Goal: Transaction & Acquisition: Register for event/course

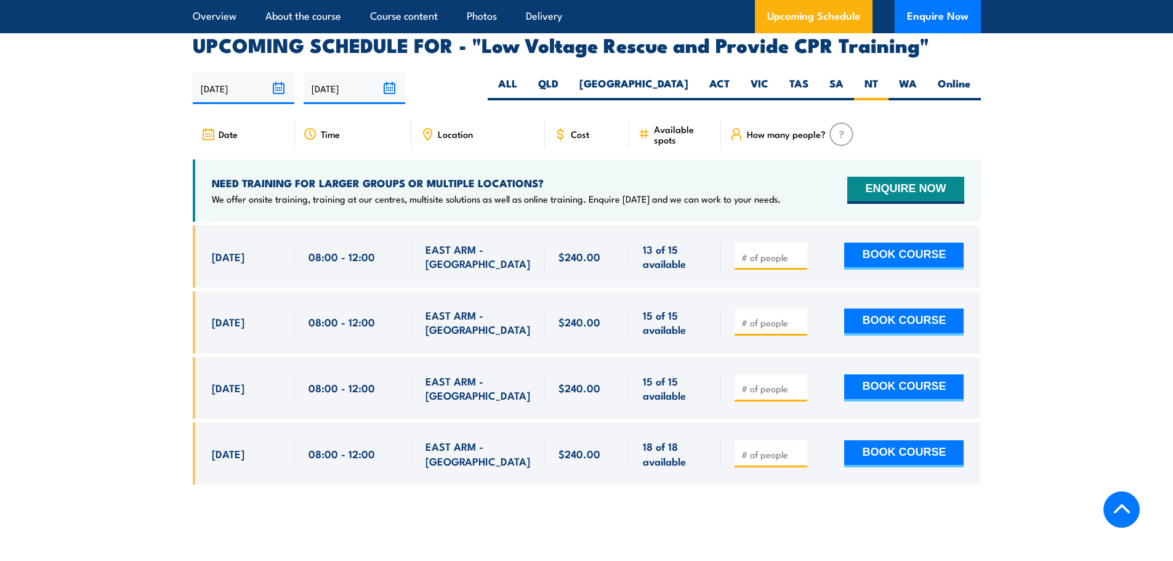
click at [1044, 372] on section "UPCOMING SCHEDULE FOR - "Low Voltage Rescue and Provide CPR Training" 28/08/202…" at bounding box center [586, 269] width 1173 height 467
click at [1087, 317] on section "UPCOMING SCHEDULE FOR - "Low Voltage Rescue and Provide CPR Training" 28/08/202…" at bounding box center [586, 269] width 1173 height 467
click at [749, 251] on input "number" at bounding box center [772, 257] width 62 height 12
type input "1"
click at [870, 243] on button "BOOK COURSE" at bounding box center [903, 256] width 119 height 27
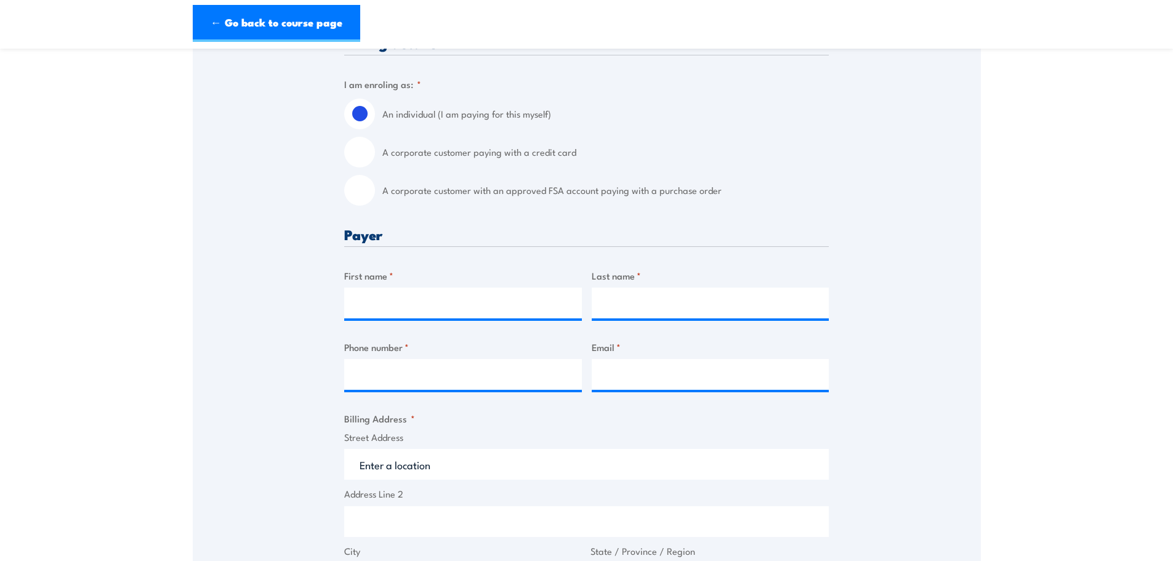
scroll to position [308, 0]
click at [451, 149] on label "A corporate customer paying with a credit card" at bounding box center [605, 150] width 446 height 31
click at [375, 149] on input "A corporate customer paying with a credit card" at bounding box center [359, 150] width 31 height 31
radio input "true"
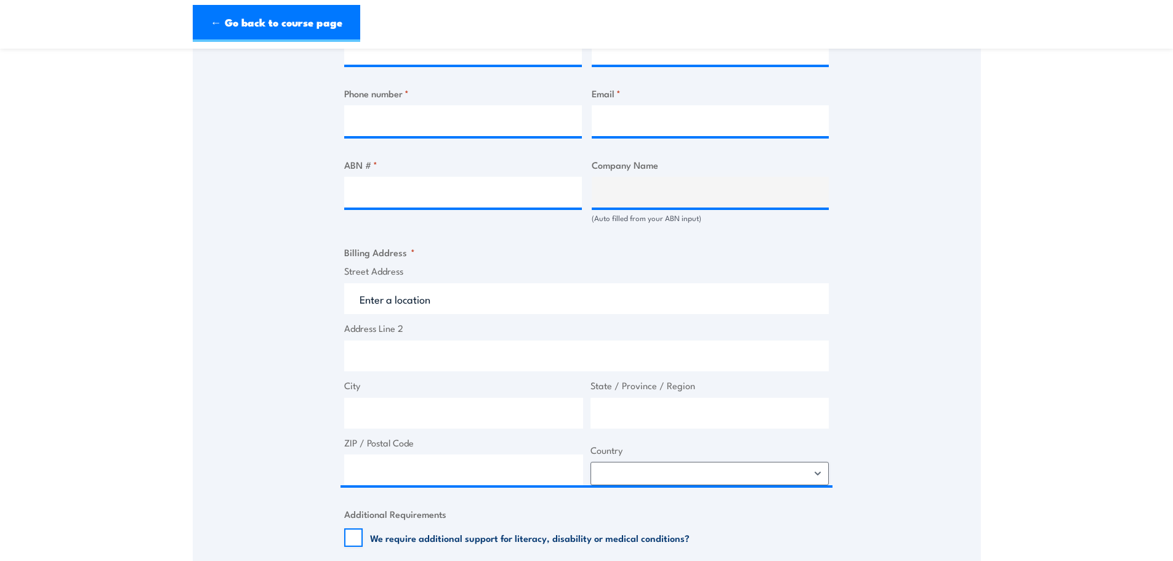
scroll to position [739, 0]
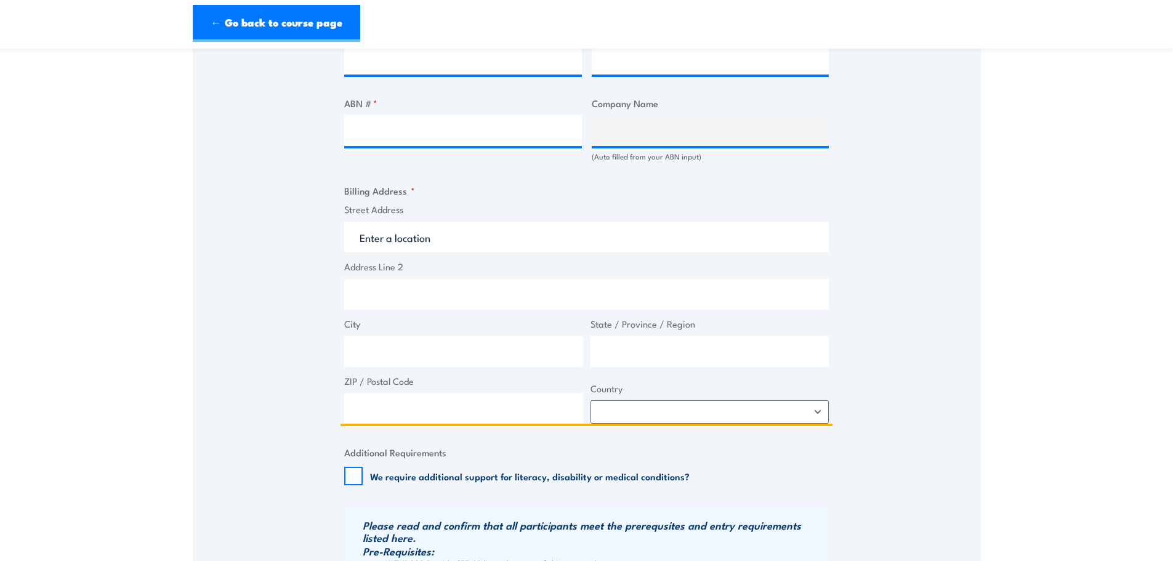
click at [733, 238] on input "Street Address" at bounding box center [586, 237] width 484 height 31
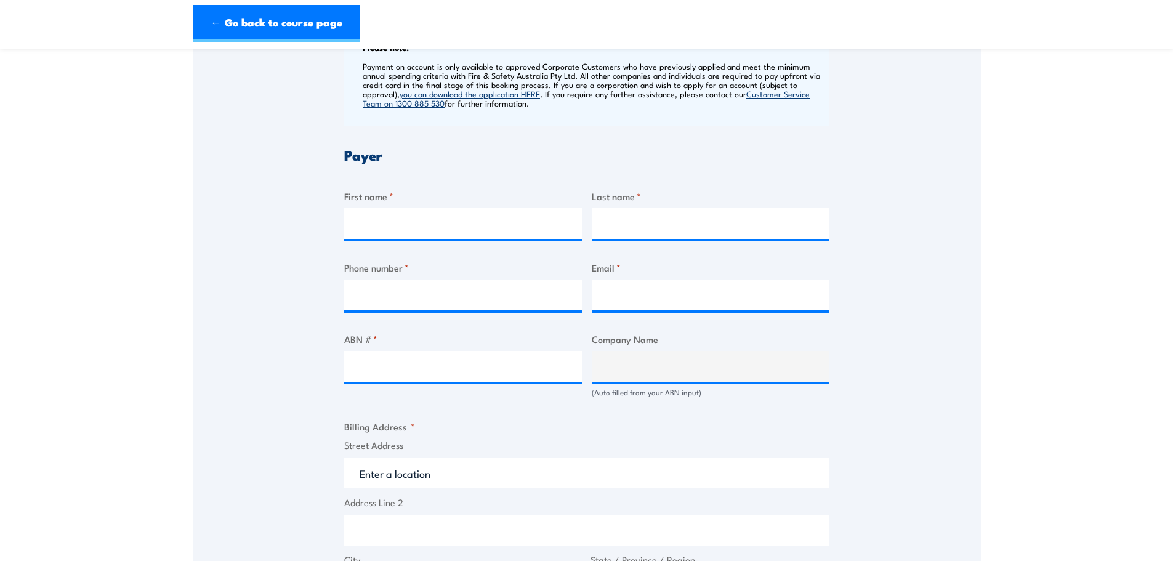
scroll to position [492, 0]
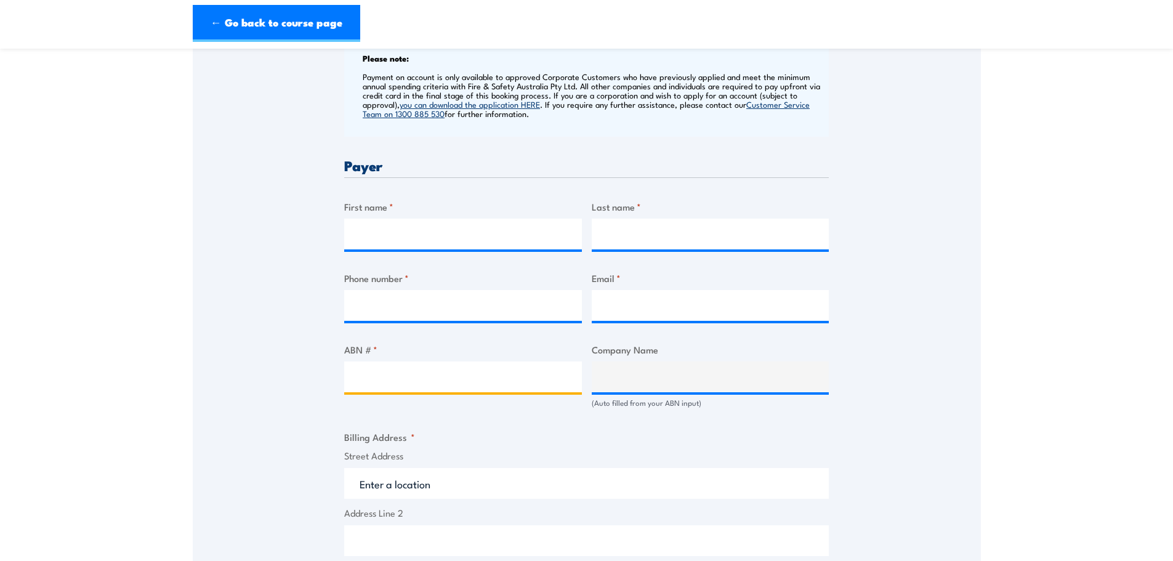
click at [473, 379] on input "ABN # *" at bounding box center [463, 376] width 238 height 31
paste input "78 636 282 294"
type input "78 636 282 294"
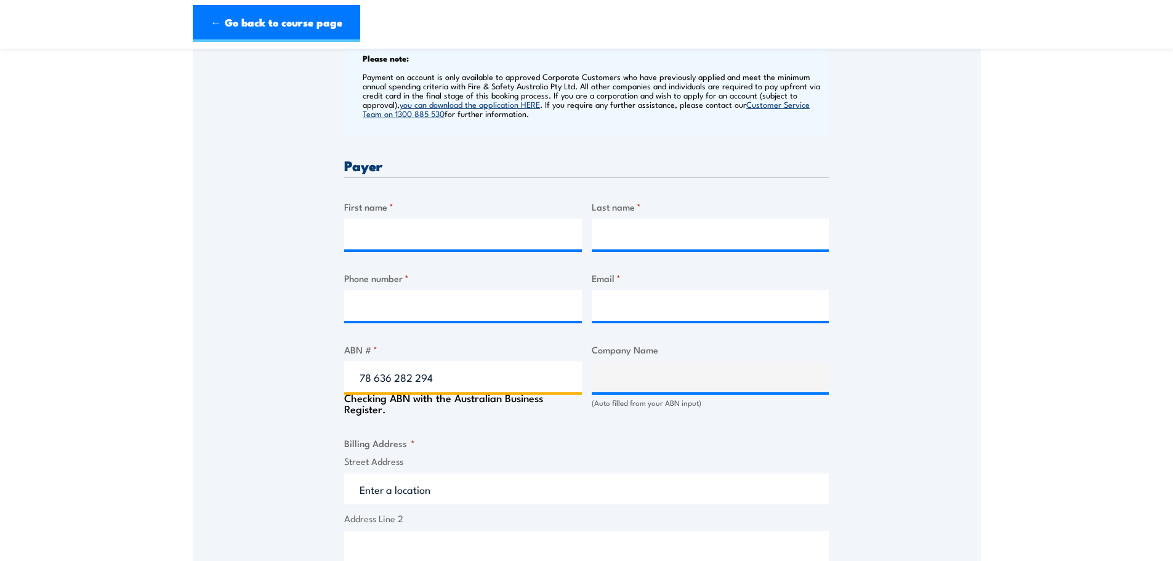
type input "COMADE PTY LTD"
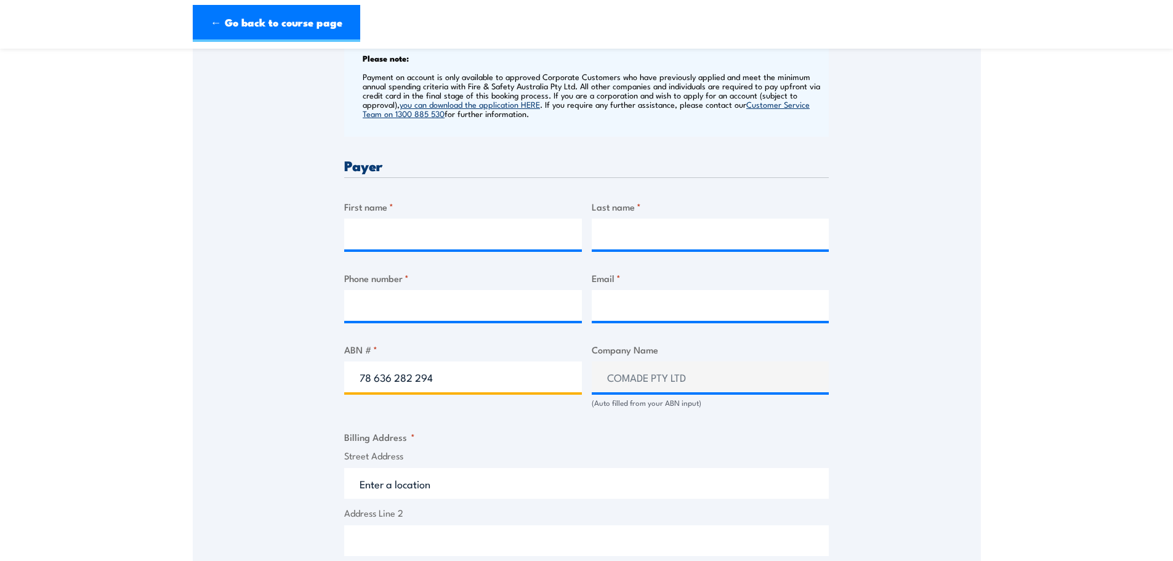
type input "78 636 282 294"
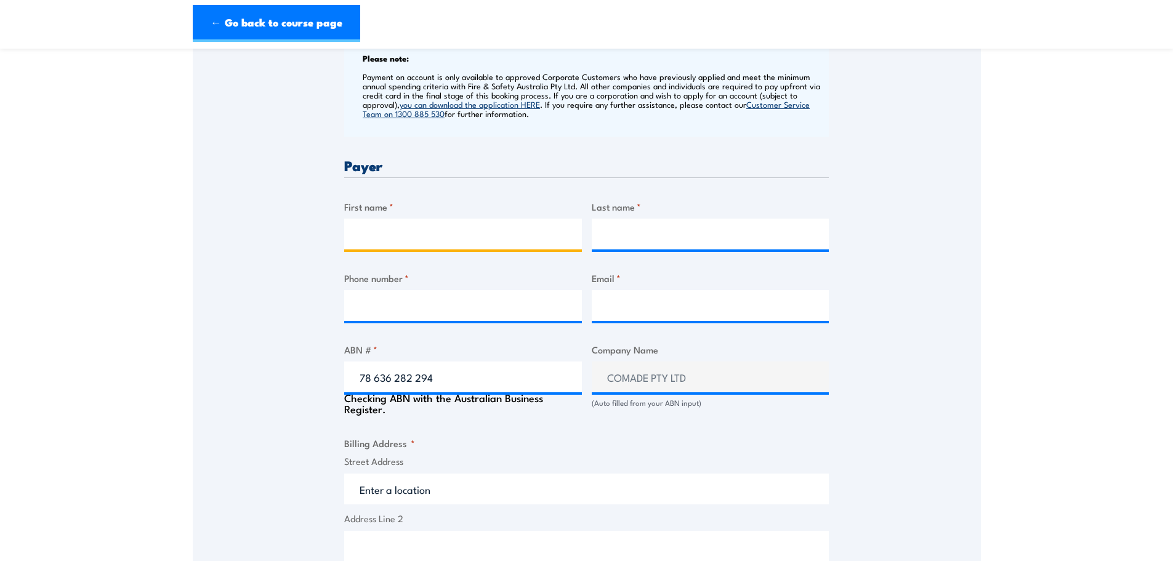
click at [456, 233] on input "First name *" at bounding box center [463, 234] width 238 height 31
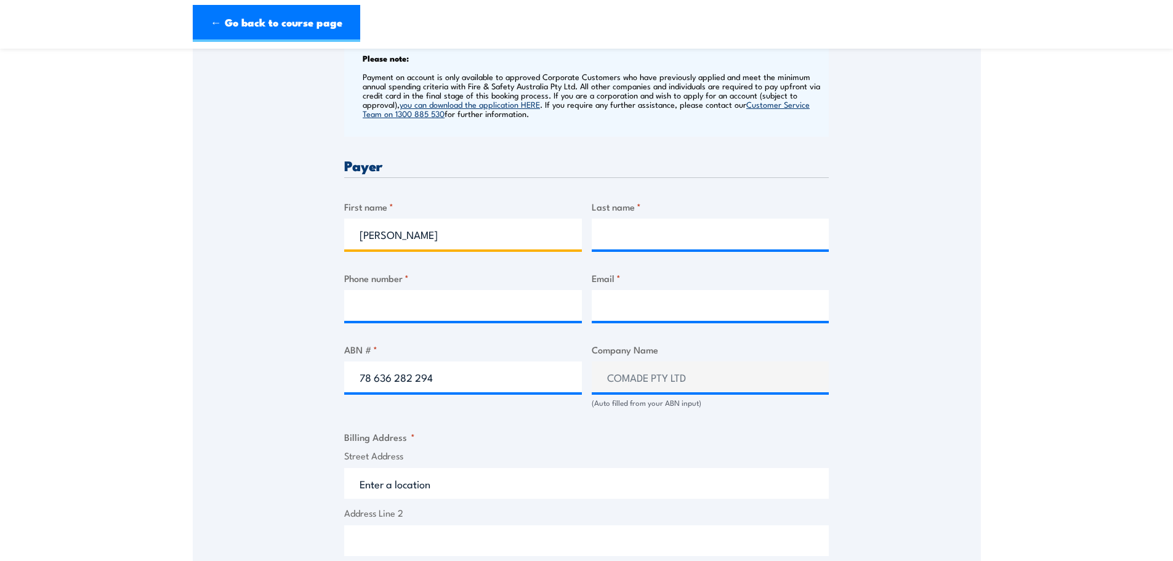
type input "[PERSON_NAME]"
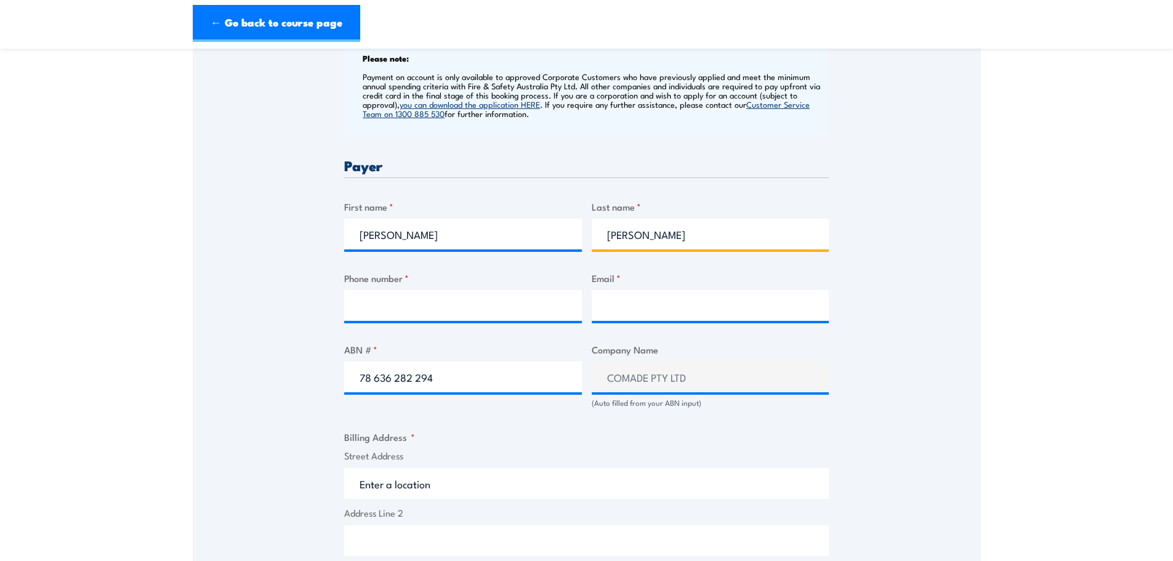
type input "[PERSON_NAME]"
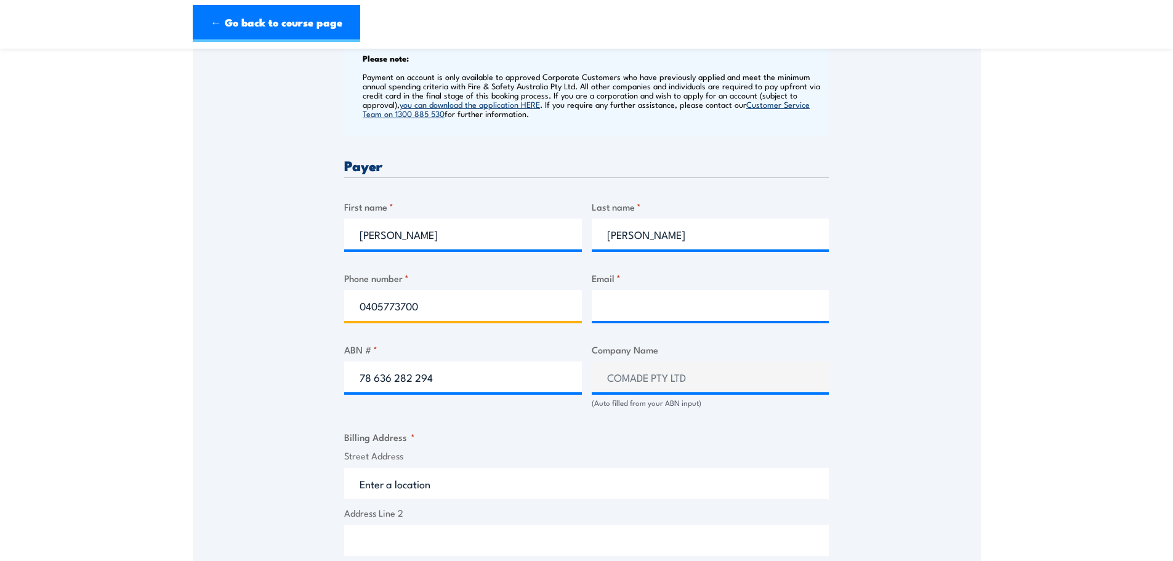
type input "0405773700"
type input "[PERSON_NAME][EMAIL_ADDRESS][PERSON_NAME][DOMAIN_NAME]"
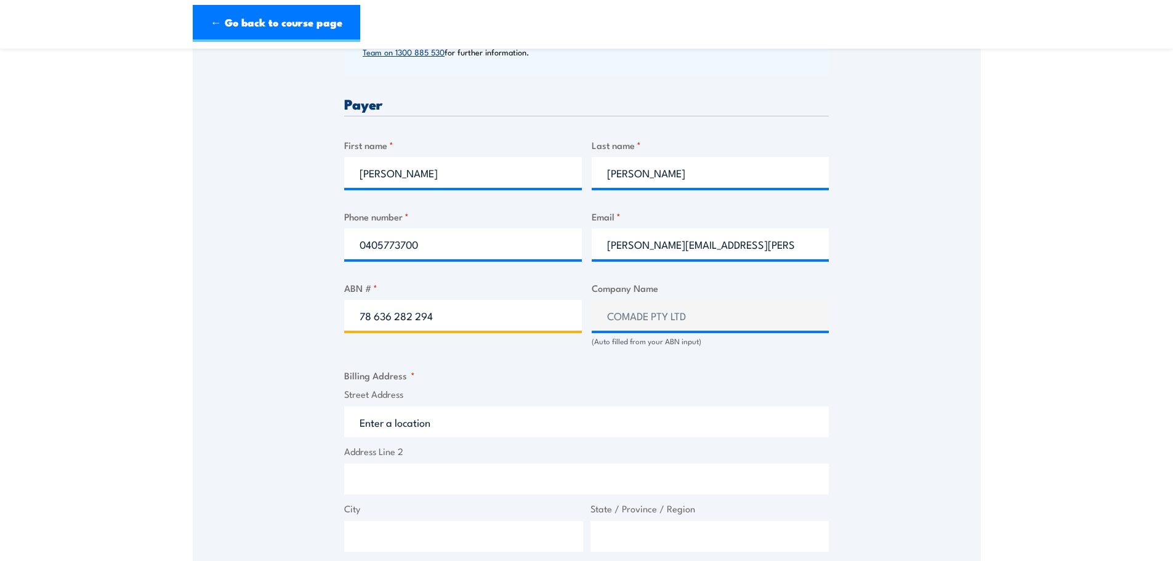
scroll to position [677, 0]
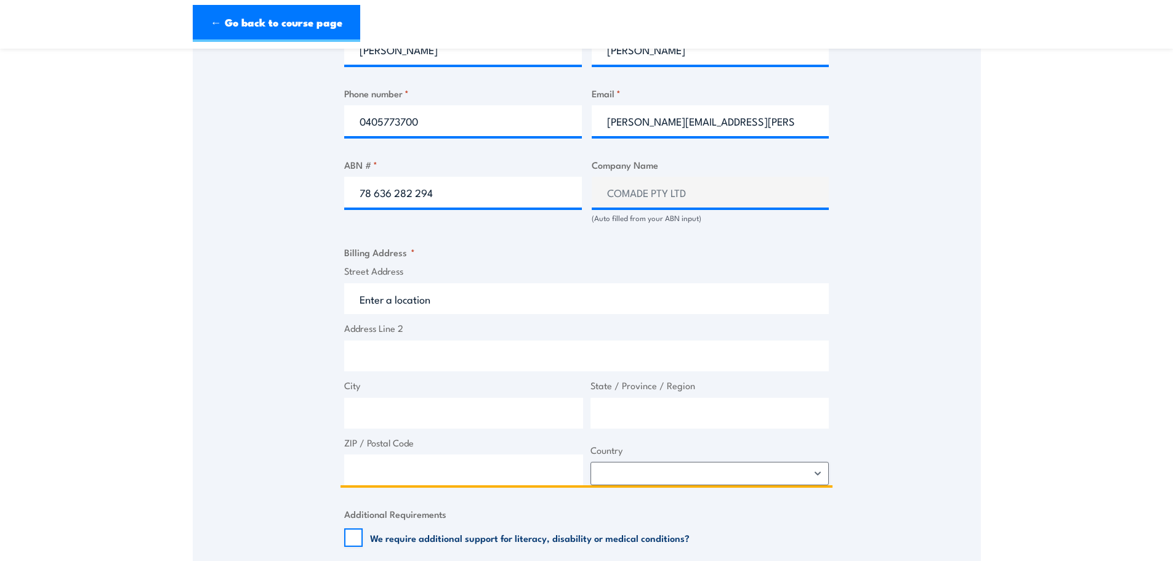
click at [664, 310] on input "Street Address" at bounding box center [586, 298] width 484 height 31
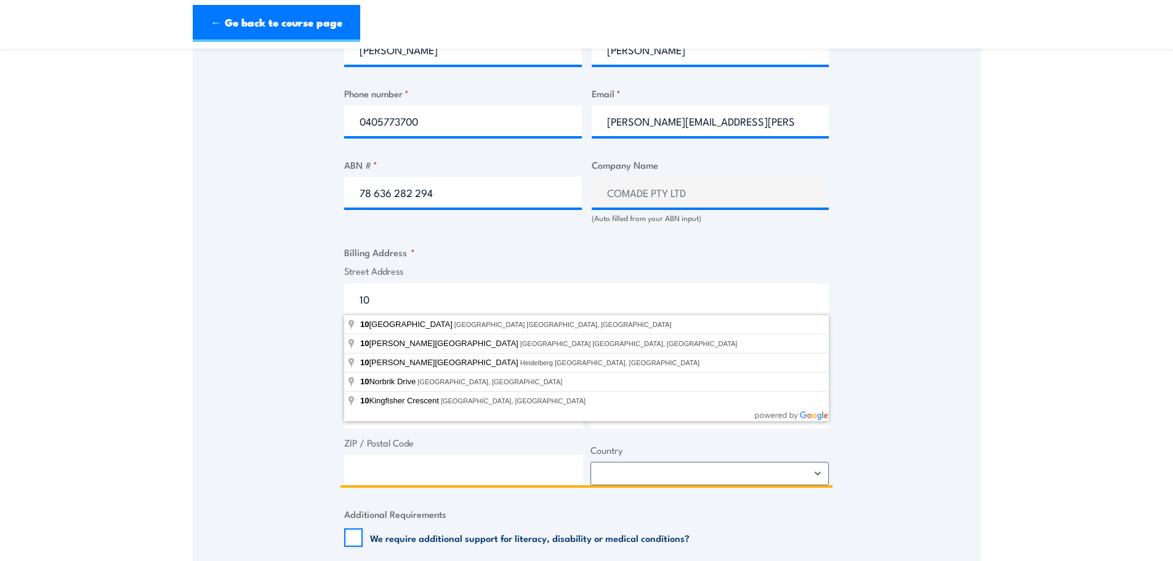
type input "1"
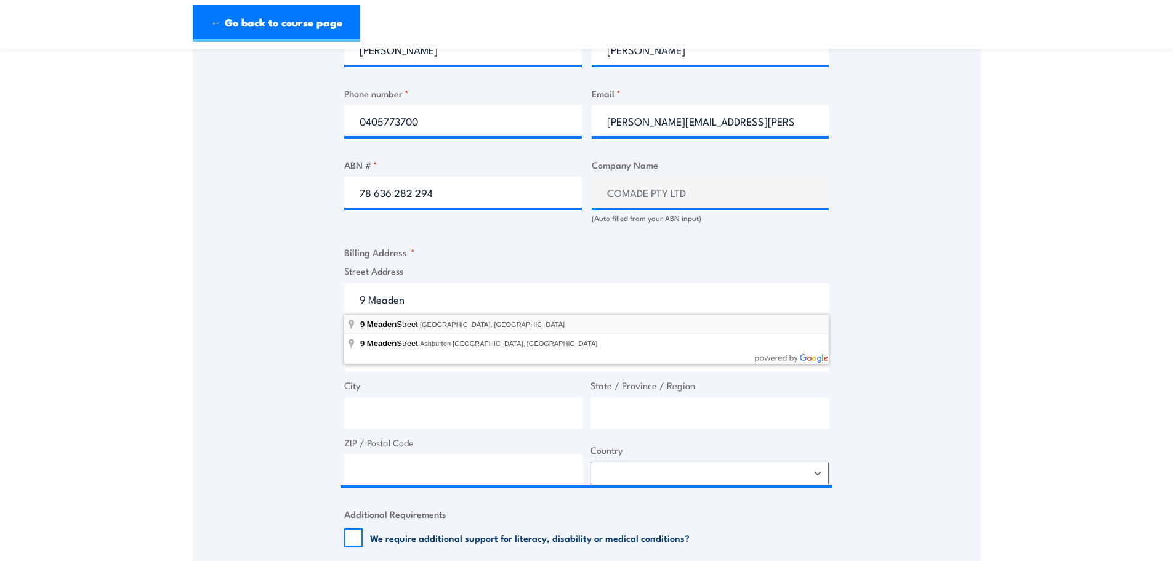
type input "[STREET_ADDRESS]"
type input "Southbank"
type input "Victoria"
type input "3006"
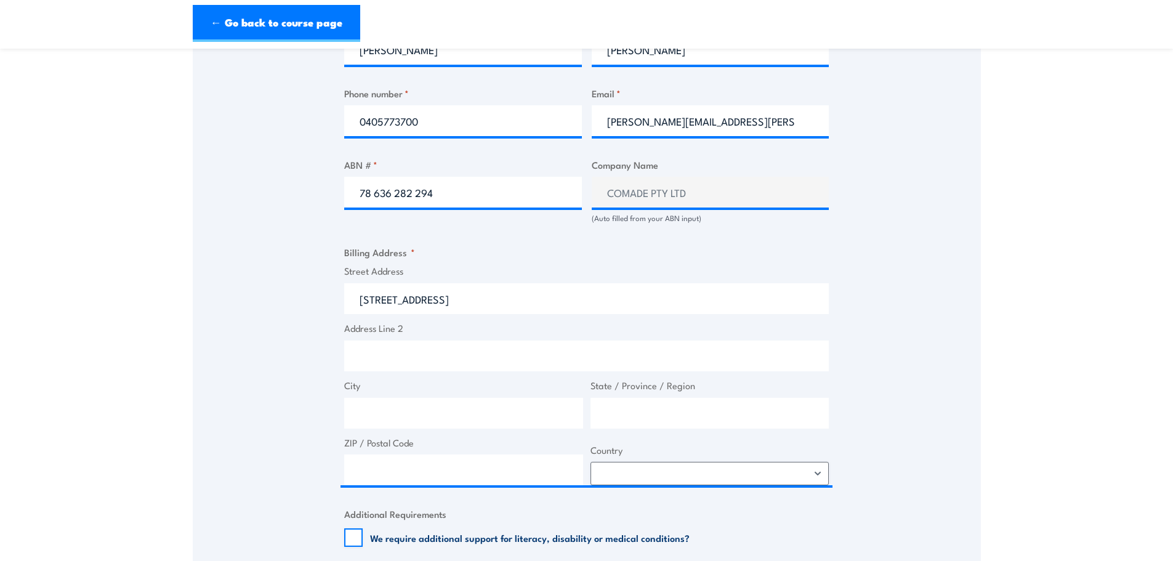
select select "[GEOGRAPHIC_DATA]"
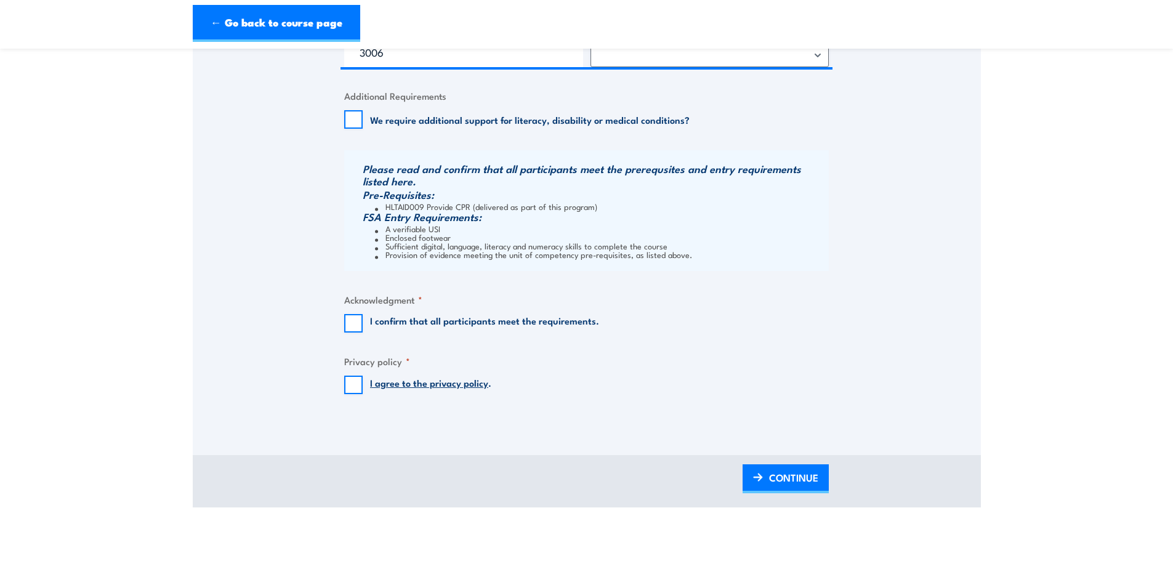
scroll to position [1108, 0]
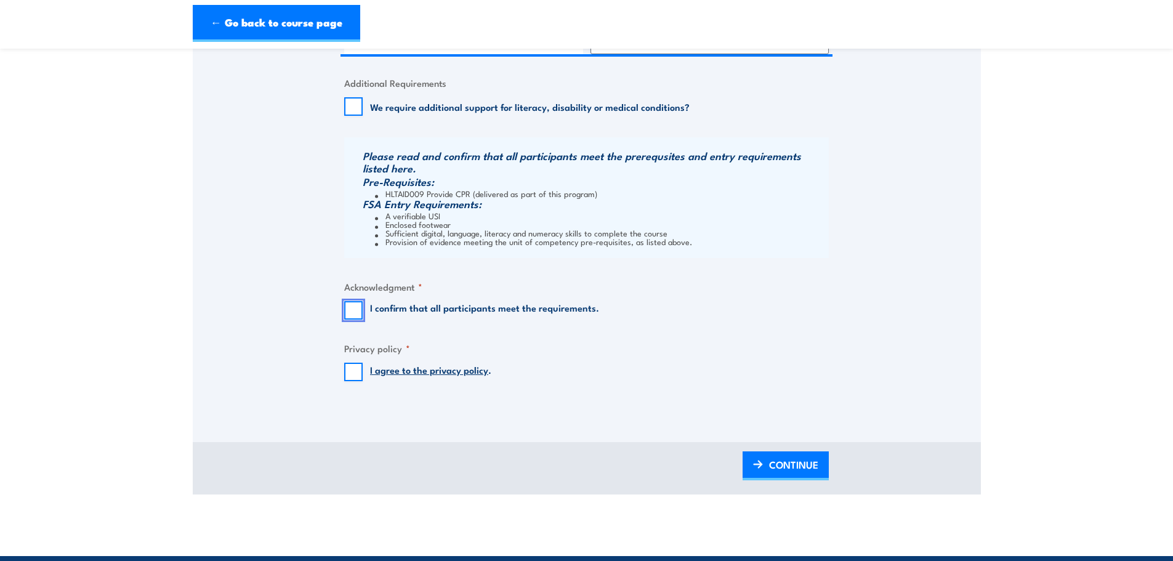
drag, startPoint x: 356, startPoint y: 311, endPoint x: 347, endPoint y: 339, distance: 29.0
click at [356, 311] on input "I confirm that all participants meet the requirements." at bounding box center [353, 310] width 18 height 18
checkbox input "true"
click at [353, 376] on input "I agree to the privacy policy ." at bounding box center [353, 372] width 18 height 18
checkbox input "true"
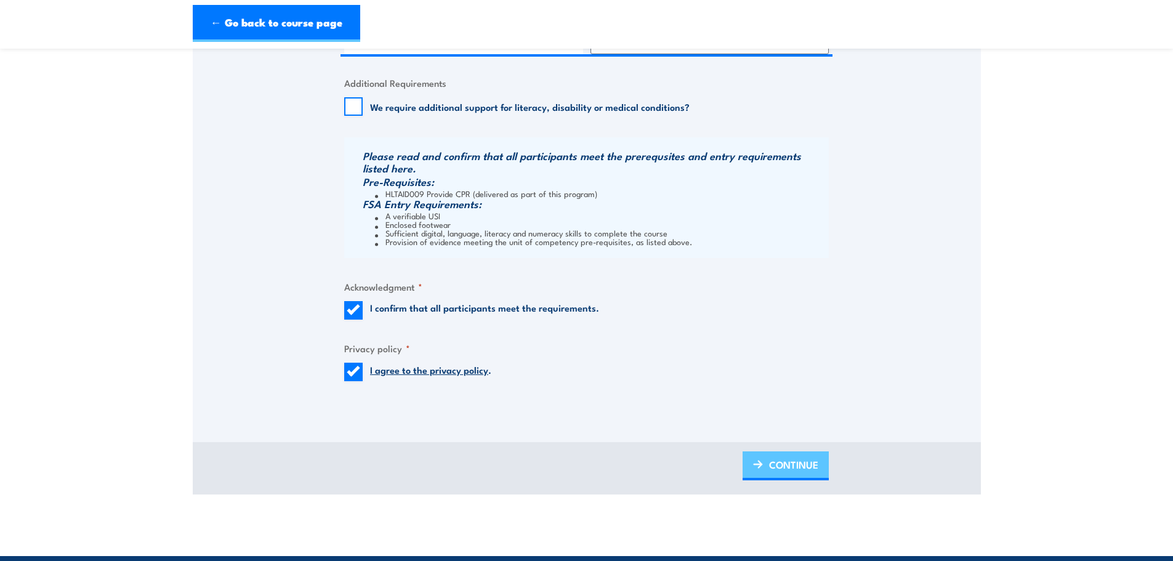
click at [788, 466] on span "CONTINUE" at bounding box center [793, 464] width 49 height 33
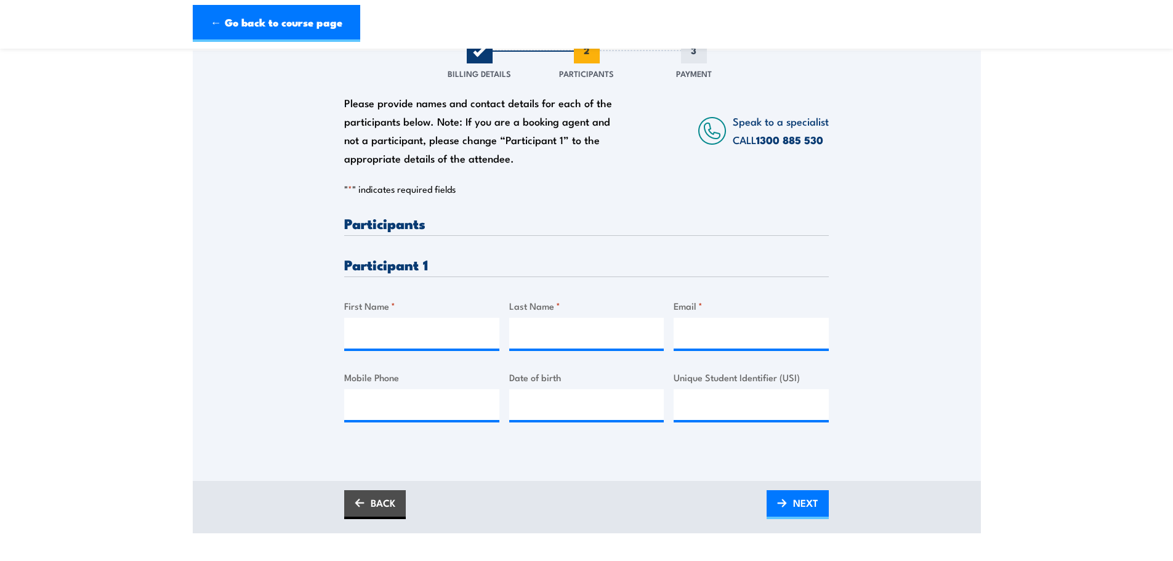
scroll to position [185, 0]
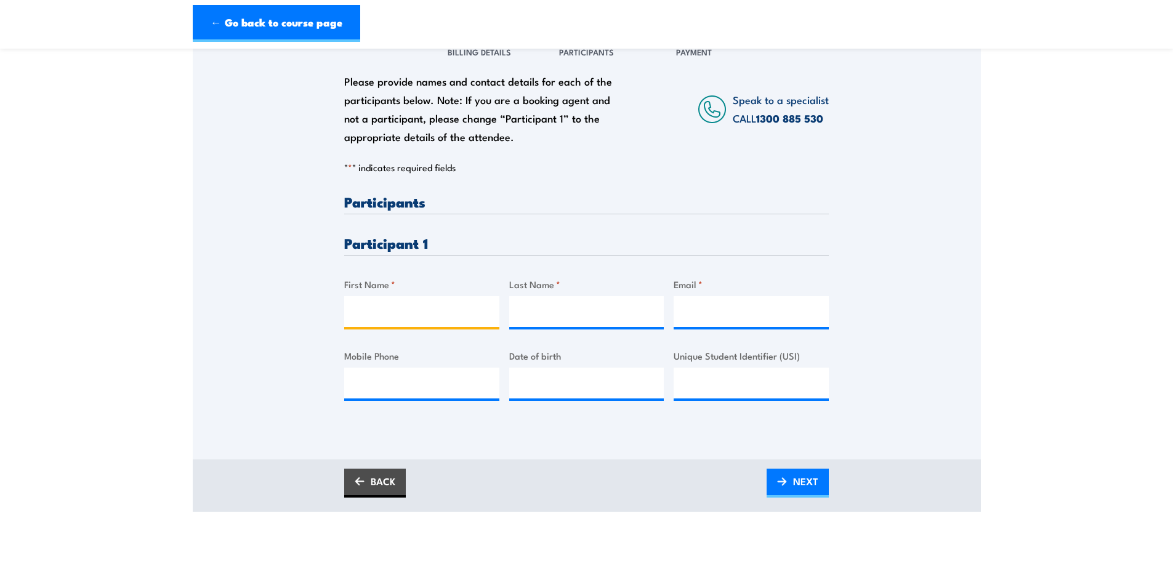
drag, startPoint x: 441, startPoint y: 322, endPoint x: 464, endPoint y: 326, distance: 23.2
click at [441, 322] on input "First Name *" at bounding box center [421, 311] width 155 height 31
type input "Madhavan"
type input "Viswanathan"
paste input ""[PERSON_NAME]" <[EMAIL_ADDRESS][DOMAIN_NAME]>"
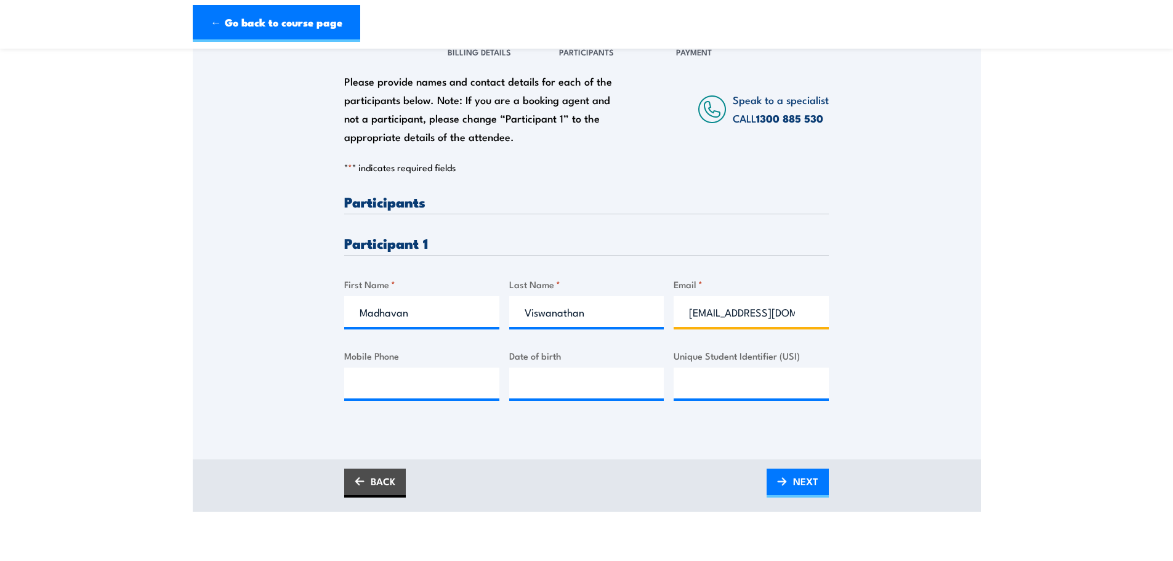
scroll to position [0, 86]
type input "[EMAIL_ADDRESS][DOMAIN_NAME]"
click at [537, 465] on div "BACK NEXT" at bounding box center [587, 485] width 788 height 52
click at [810, 483] on span "NEXT" at bounding box center [805, 481] width 25 height 33
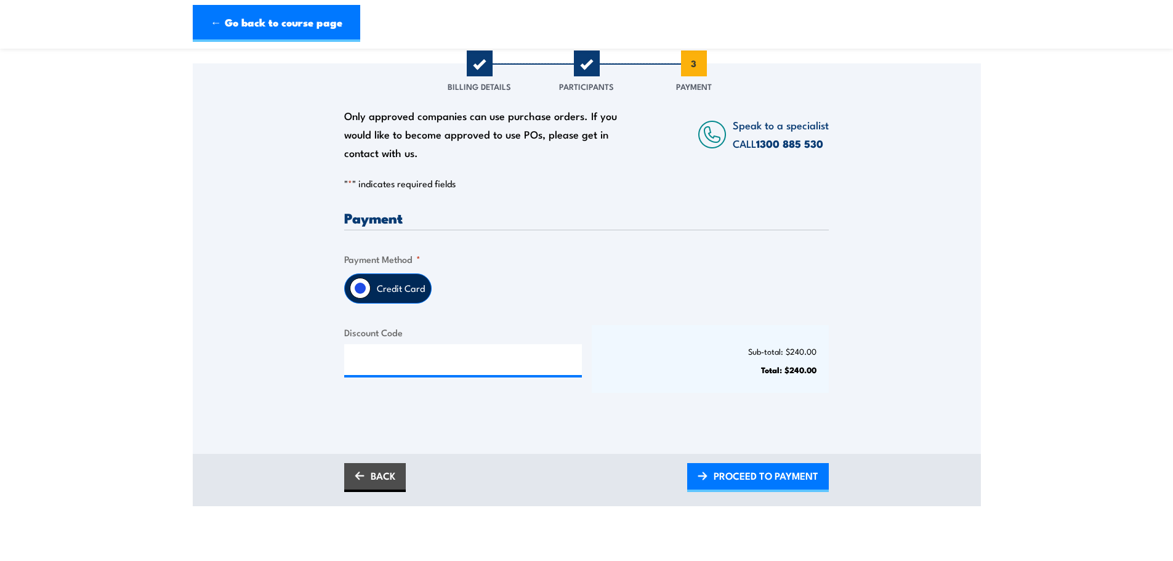
scroll to position [123, 0]
